Goal: Transaction & Acquisition: Purchase product/service

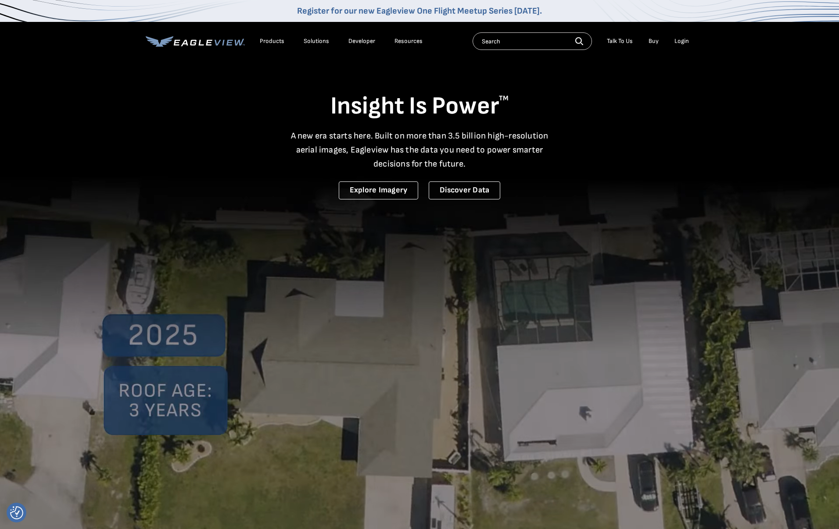
drag, startPoint x: 0, startPoint y: 0, endPoint x: 684, endPoint y: 38, distance: 685.2
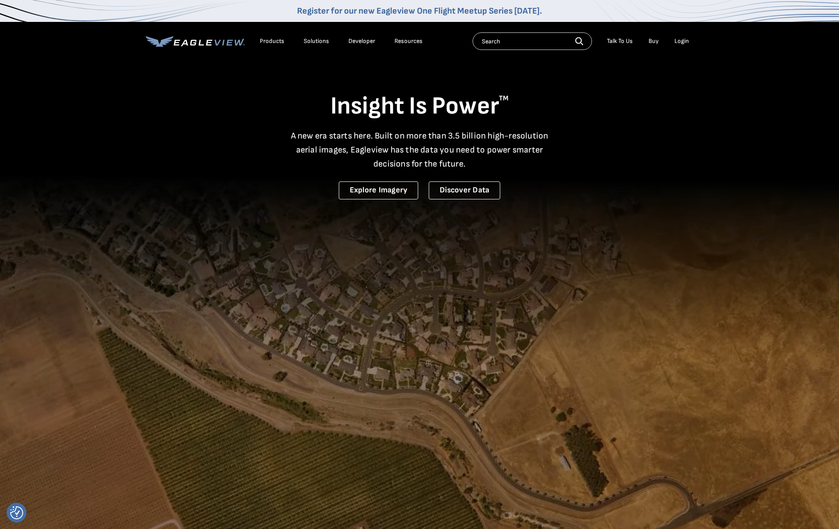
click at [684, 38] on div "Login" at bounding box center [681, 41] width 14 height 8
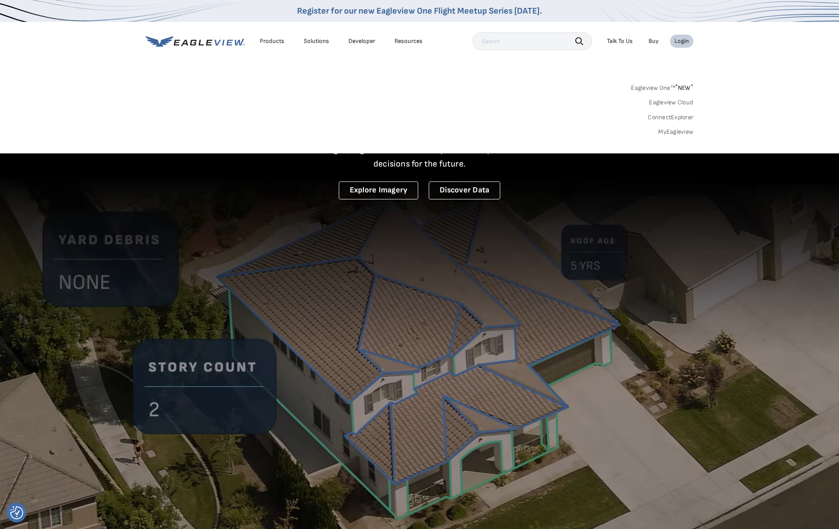
click at [682, 132] on link "MyEagleview" at bounding box center [675, 132] width 35 height 8
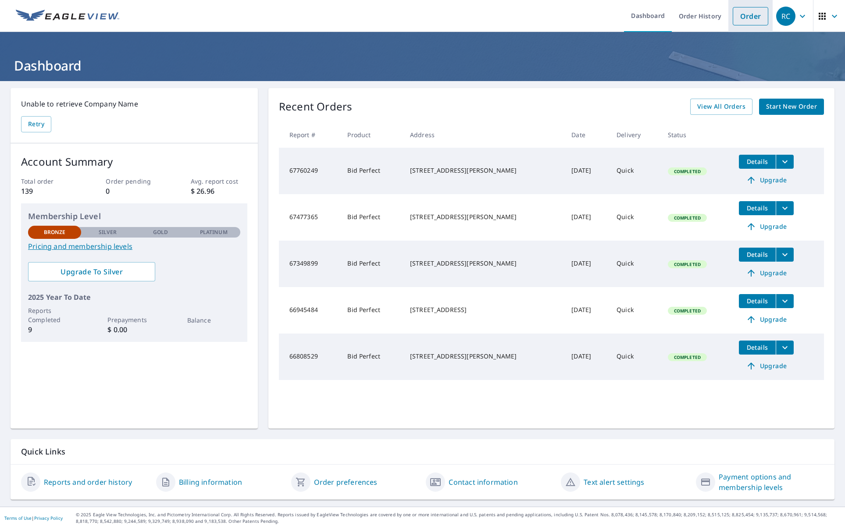
click at [738, 18] on link "Order" at bounding box center [751, 16] width 36 height 18
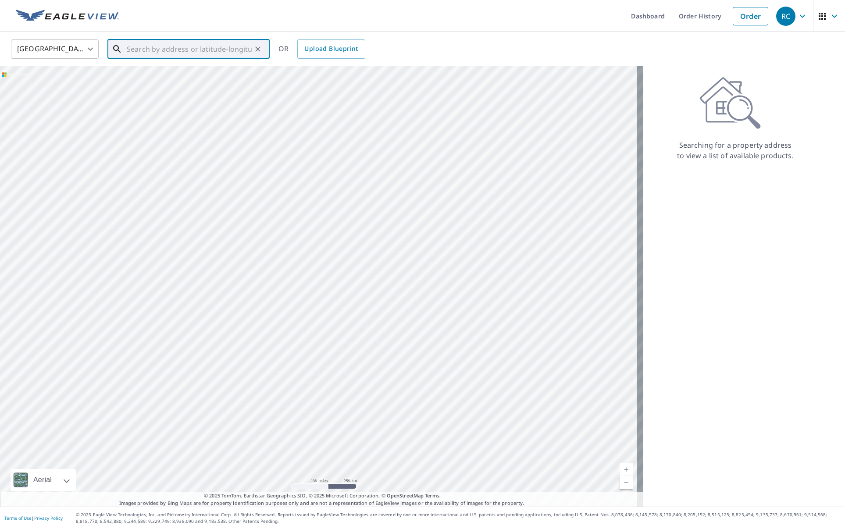
click at [155, 56] on input "text" at bounding box center [189, 49] width 125 height 25
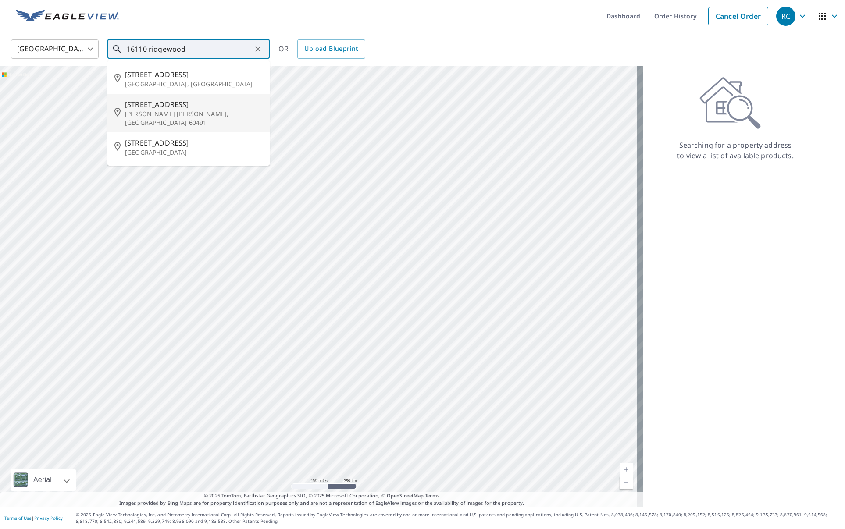
click at [194, 106] on span "16110 Ridgewood Dr" at bounding box center [194, 104] width 138 height 11
type input "16110 Ridgewood Dr Homer Glen, IL 60491"
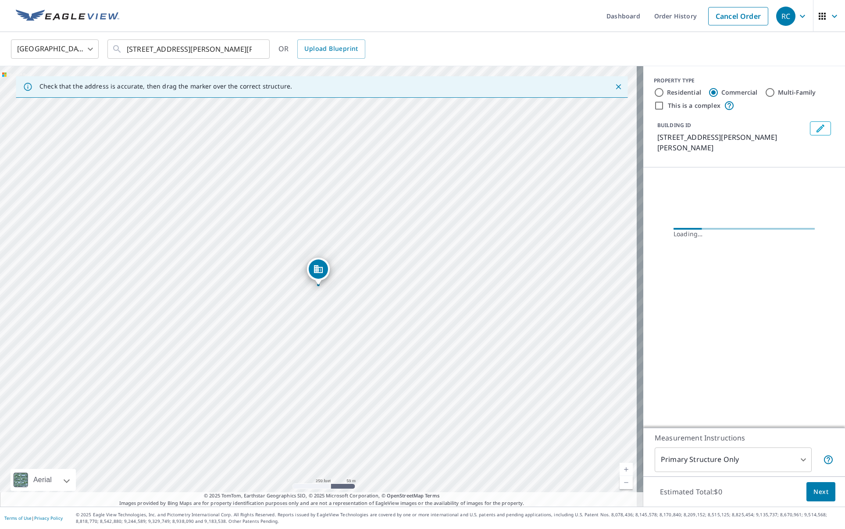
click at [659, 90] on div "Residential" at bounding box center [677, 92] width 47 height 11
click at [654, 93] on input "Residential" at bounding box center [659, 92] width 11 height 11
radio input "true"
type input "1"
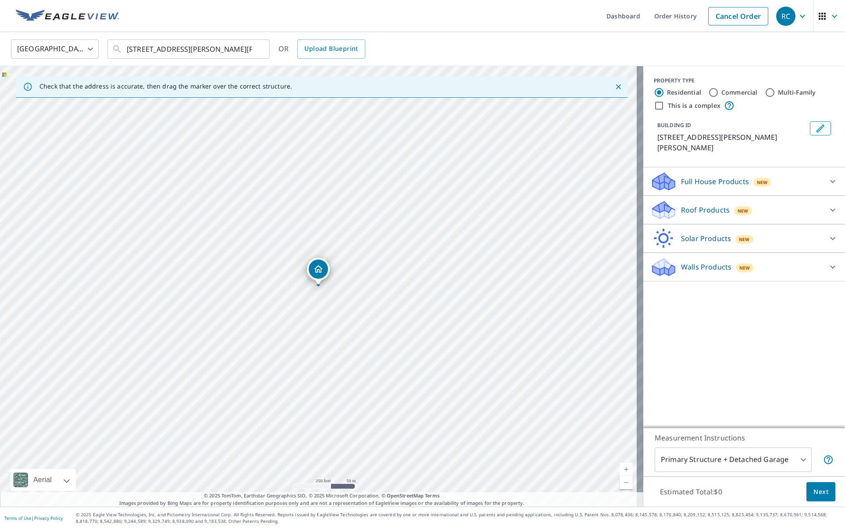
click at [775, 205] on div "Roof Products New" at bounding box center [736, 210] width 172 height 21
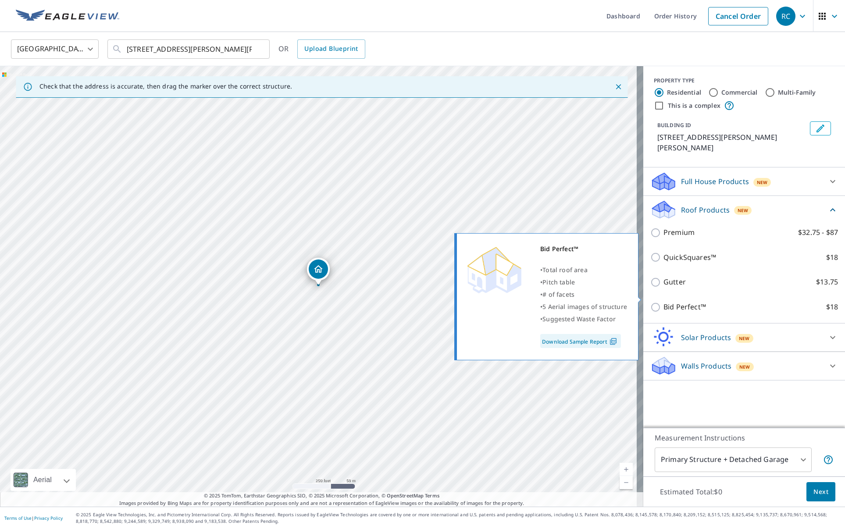
click at [705, 302] on label "Bid Perfect™ $18" at bounding box center [751, 307] width 175 height 11
click at [664, 302] on input "Bid Perfect™ $18" at bounding box center [656, 307] width 13 height 11
checkbox input "true"
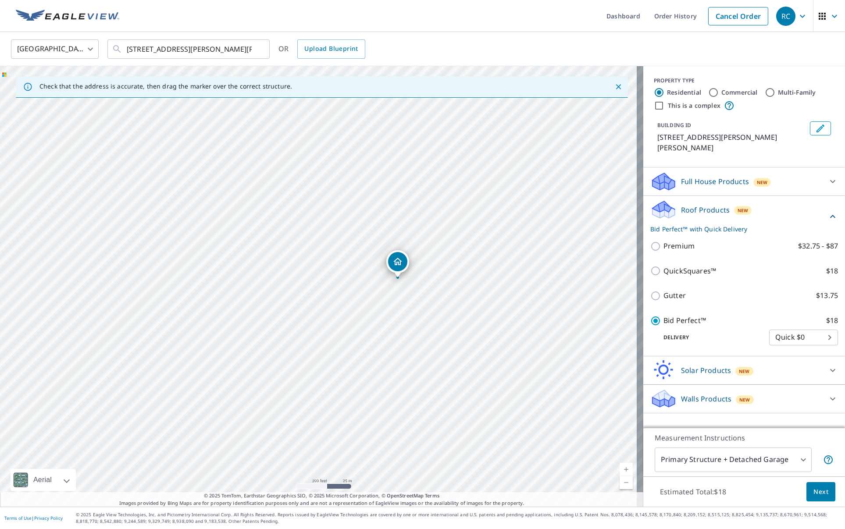
click at [722, 176] on p "Full House Products" at bounding box center [715, 181] width 68 height 11
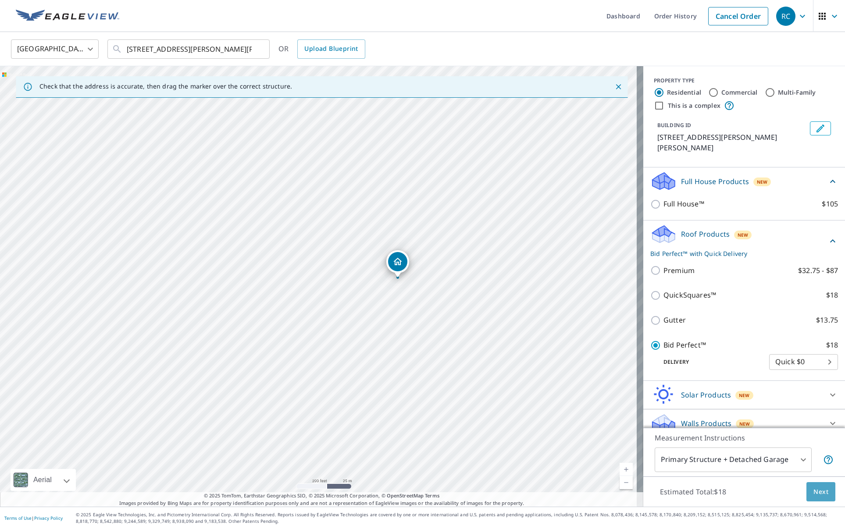
click at [817, 493] on span "Next" at bounding box center [821, 492] width 15 height 11
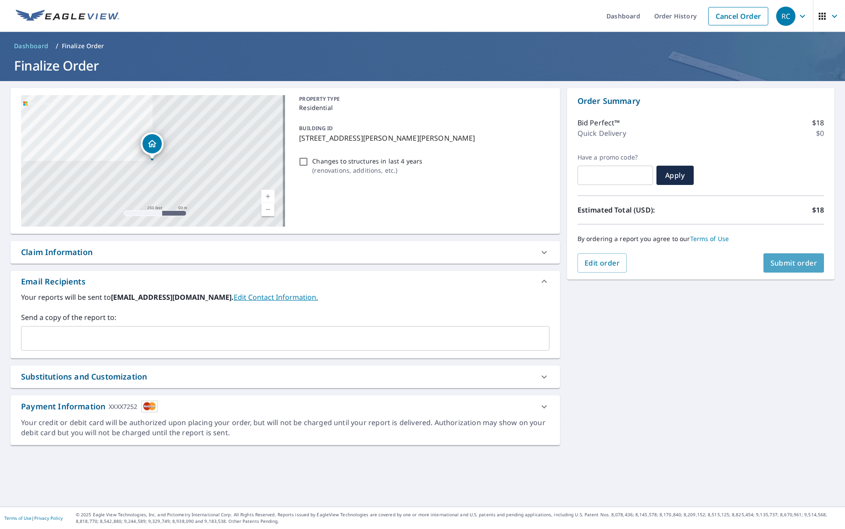
click at [800, 261] on span "Submit order" at bounding box center [794, 263] width 47 height 10
